Goal: Task Accomplishment & Management: Manage account settings

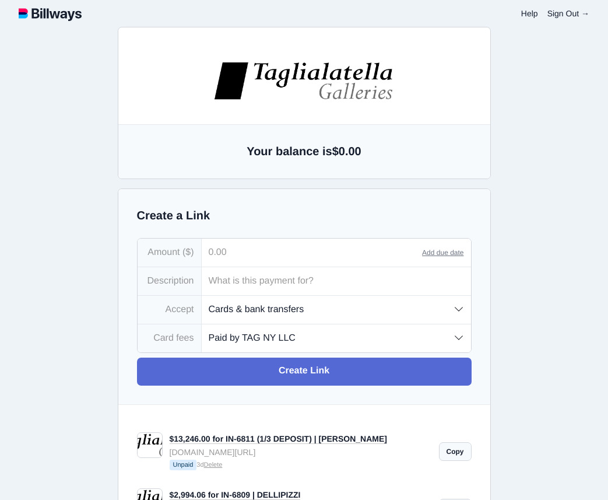
click at [260, 257] on input "tel" at bounding box center [312, 252] width 221 height 28
type input "9,000.00"
click at [223, 285] on input "text" at bounding box center [336, 281] width 269 height 28
type input "IN-6815 | HAK"
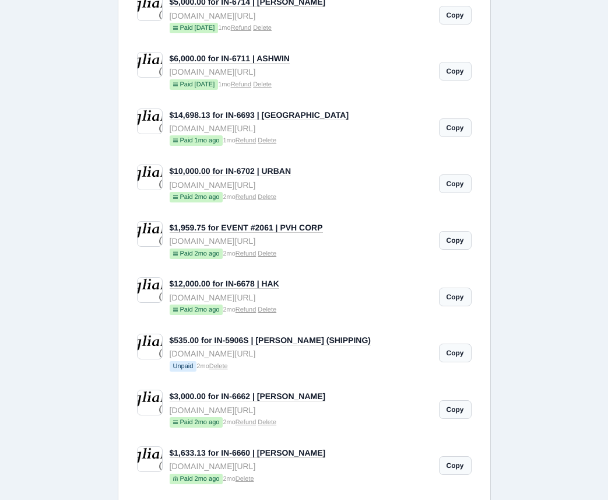
scroll to position [1280, 0]
click at [268, 288] on link "$12,000.00 for IN-6678 | HAK" at bounding box center [225, 284] width 110 height 10
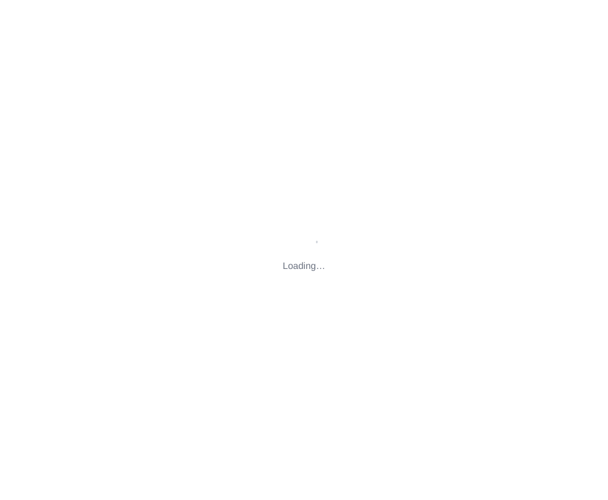
type input "[EMAIL_ADDRESS][DOMAIN_NAME]"
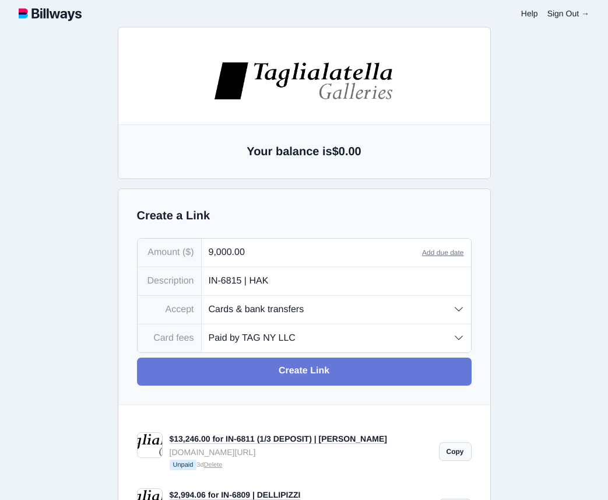
click at [330, 372] on link "Create Link" at bounding box center [304, 371] width 335 height 28
click at [303, 373] on link "Create Link" at bounding box center [304, 371] width 335 height 28
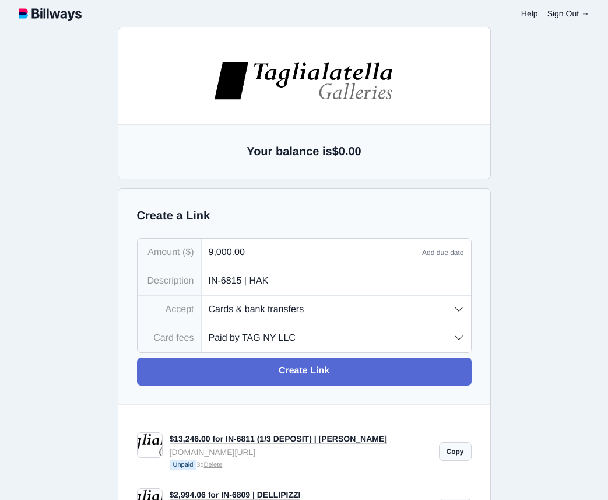
click at [273, 262] on input "9,000.00" at bounding box center [312, 252] width 221 height 28
type input "9,000.00"
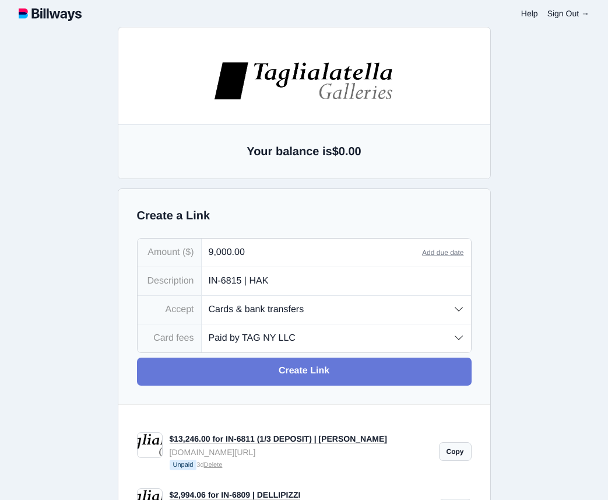
click at [311, 366] on link "Create Link" at bounding box center [304, 371] width 335 height 28
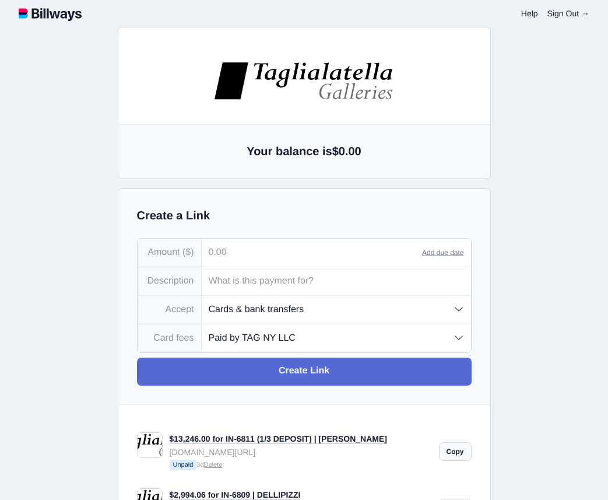
type input "christiona+tagnyllc@djtfa.com"
type input "li@inkentertainment.com"
type input "kai@djtfa.com"
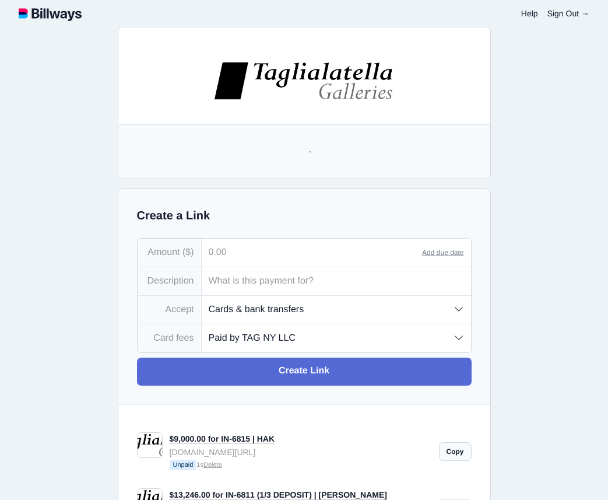
scroll to position [152, 0]
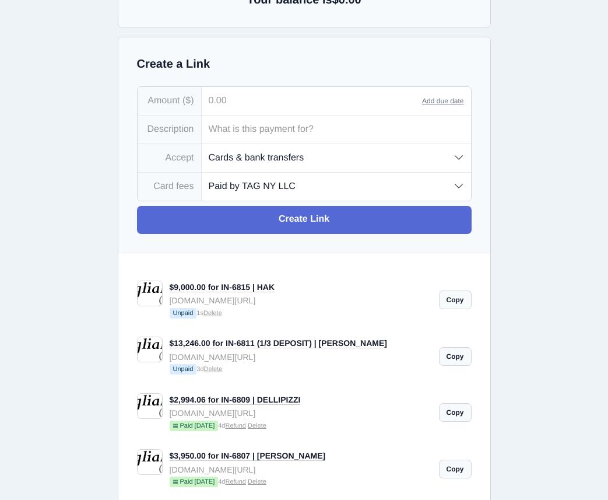
click at [456, 303] on link "Copy" at bounding box center [455, 299] width 33 height 19
